Goal: Information Seeking & Learning: Check status

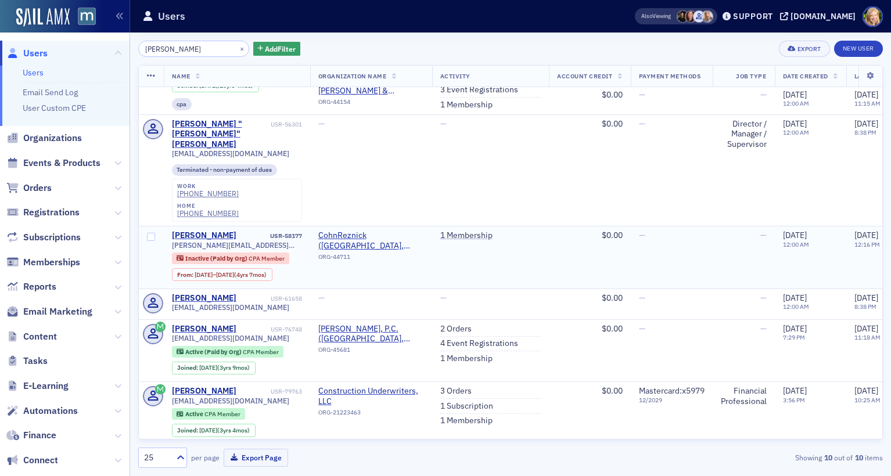
scroll to position [376, 0]
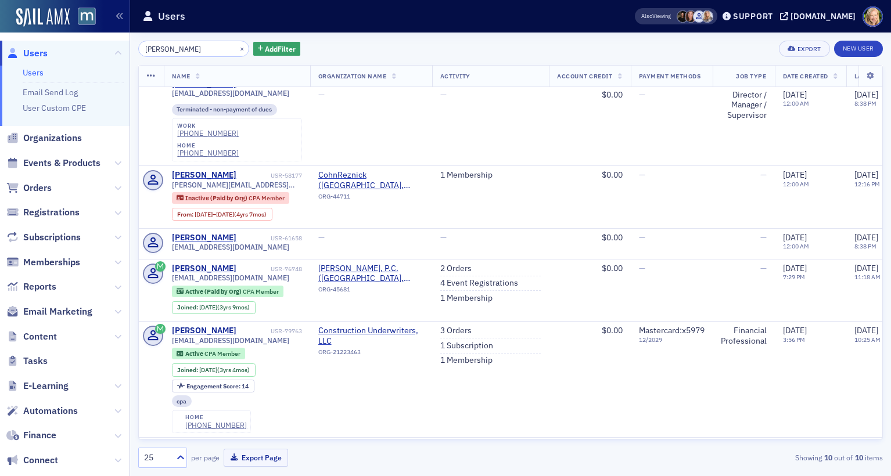
type input "[PERSON_NAME]"
click at [460, 326] on link "3 Orders" at bounding box center [455, 331] width 31 height 10
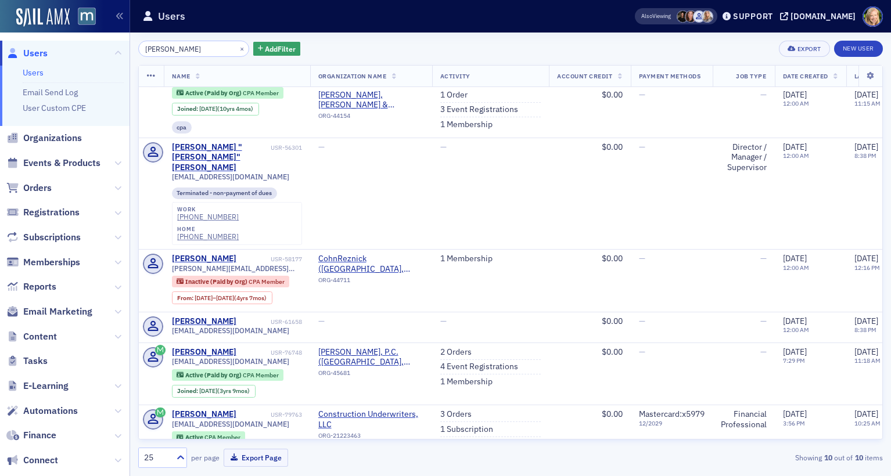
scroll to position [376, 0]
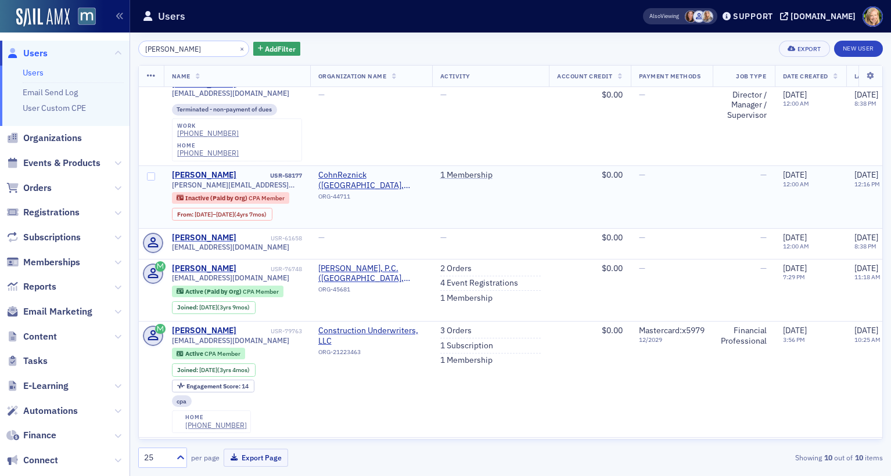
click at [370, 166] on td "CohnReznick ([GEOGRAPHIC_DATA], [GEOGRAPHIC_DATA]) ORG-44711" at bounding box center [371, 197] width 122 height 63
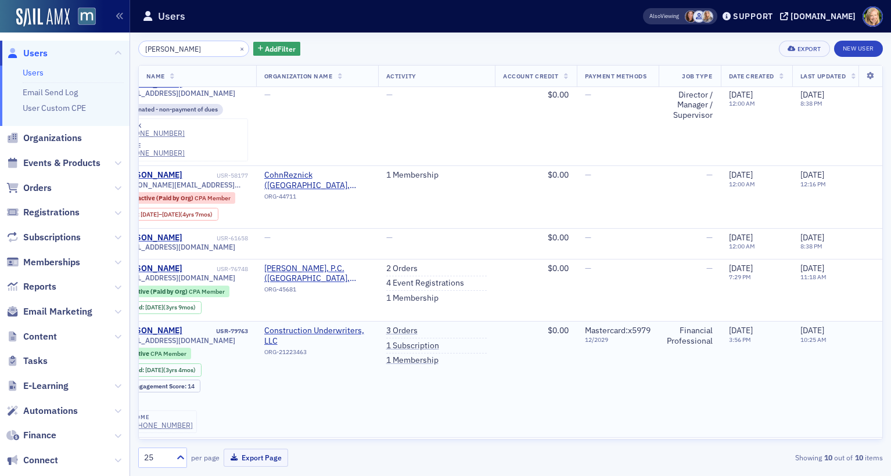
scroll to position [376, 57]
drag, startPoint x: 848, startPoint y: 269, endPoint x: 788, endPoint y: 269, distance: 59.2
click at [788, 322] on tr "[PERSON_NAME] USR-79763 [EMAIL_ADDRESS][DOMAIN_NAME] Active CPA Member Joined :…" at bounding box center [482, 380] width 803 height 116
click at [772, 322] on td "[DATE] 3:56 PM" at bounding box center [752, 380] width 71 height 116
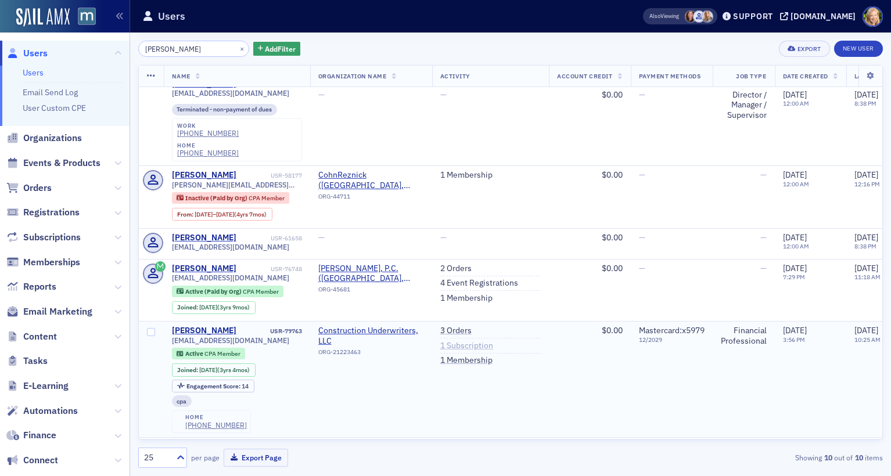
click at [469, 341] on link "1 Subscription" at bounding box center [466, 346] width 53 height 10
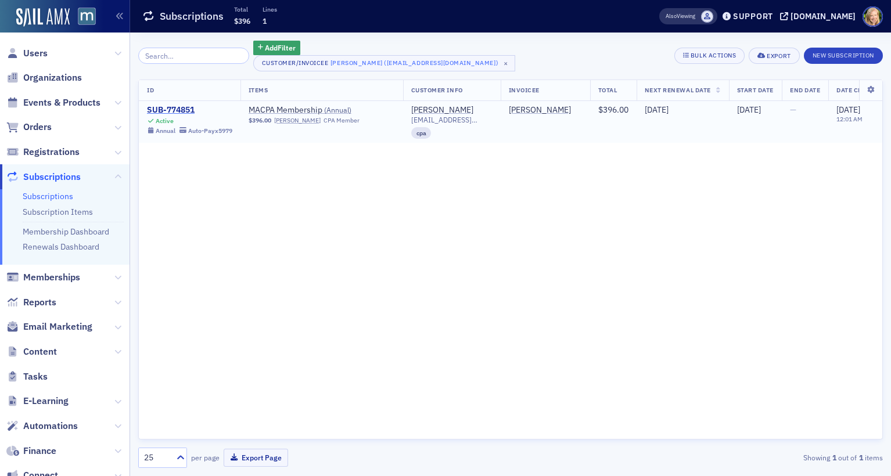
click at [184, 111] on div "SUB-774851" at bounding box center [189, 110] width 85 height 10
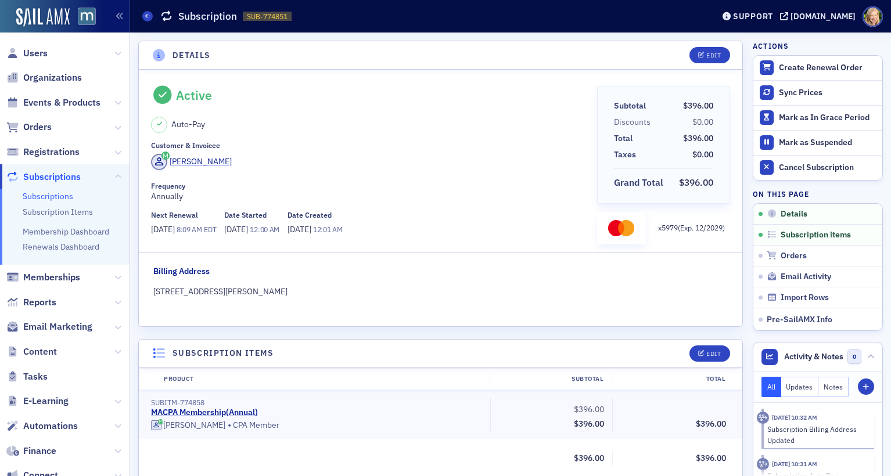
click at [208, 161] on div "[PERSON_NAME]" at bounding box center [201, 162] width 62 height 12
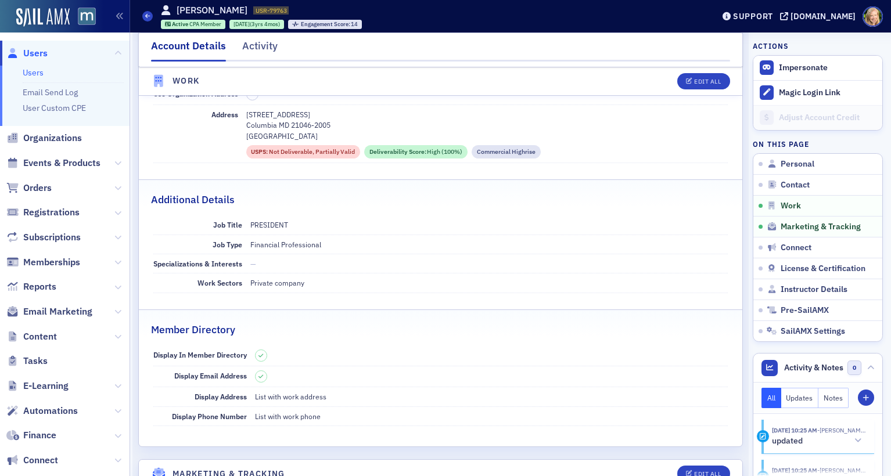
scroll to position [840, 0]
click at [276, 47] on nav "Account Details Activity" at bounding box center [440, 49] width 579 height 23
click at [261, 50] on div "Activity" at bounding box center [259, 48] width 35 height 21
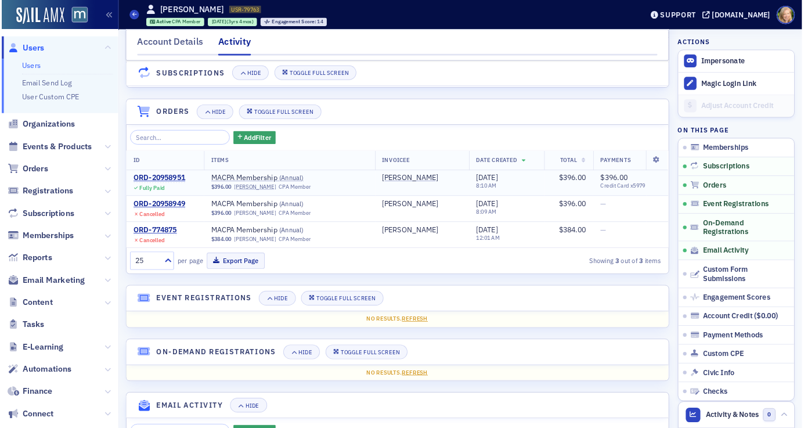
scroll to position [221, 0]
